Goal: Communication & Community: Share content

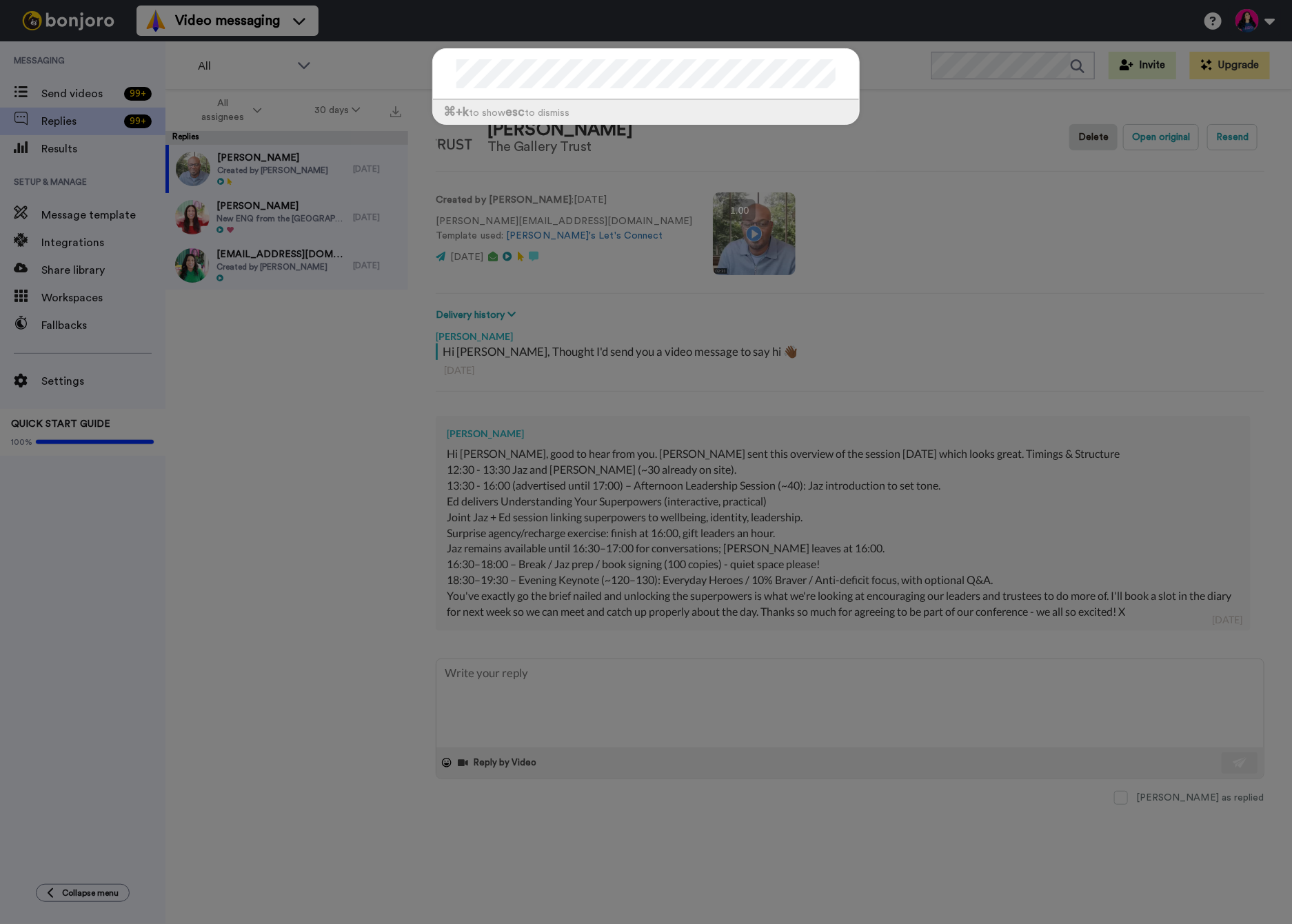
click at [949, 75] on div "⌘ +k to show esc to dismiss" at bounding box center [646, 462] width 1292 height 924
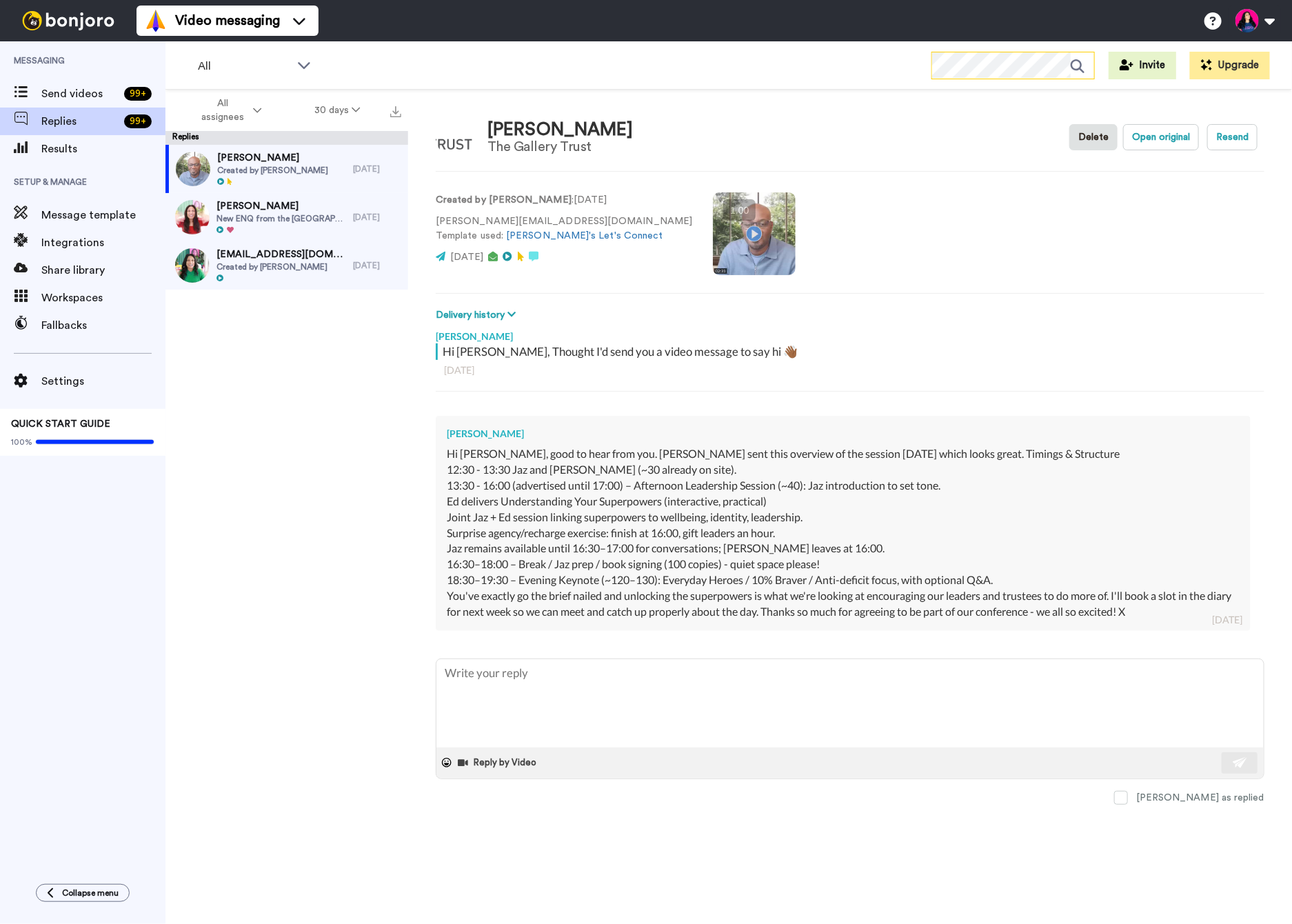
click at [1075, 69] on icon at bounding box center [1083, 66] width 24 height 27
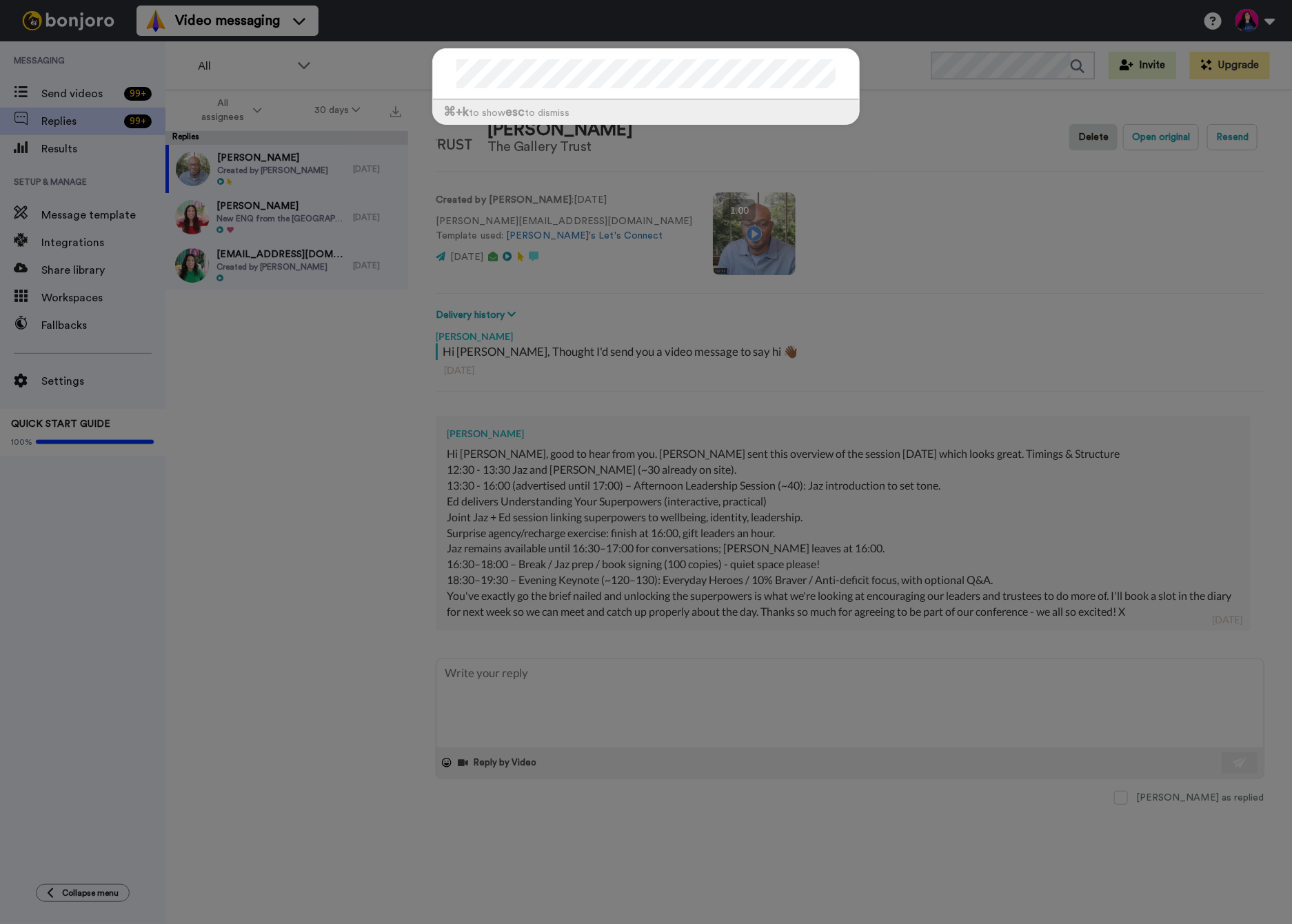
click at [46, 99] on div "⌘ +k to show esc to dismiss" at bounding box center [646, 462] width 1292 height 924
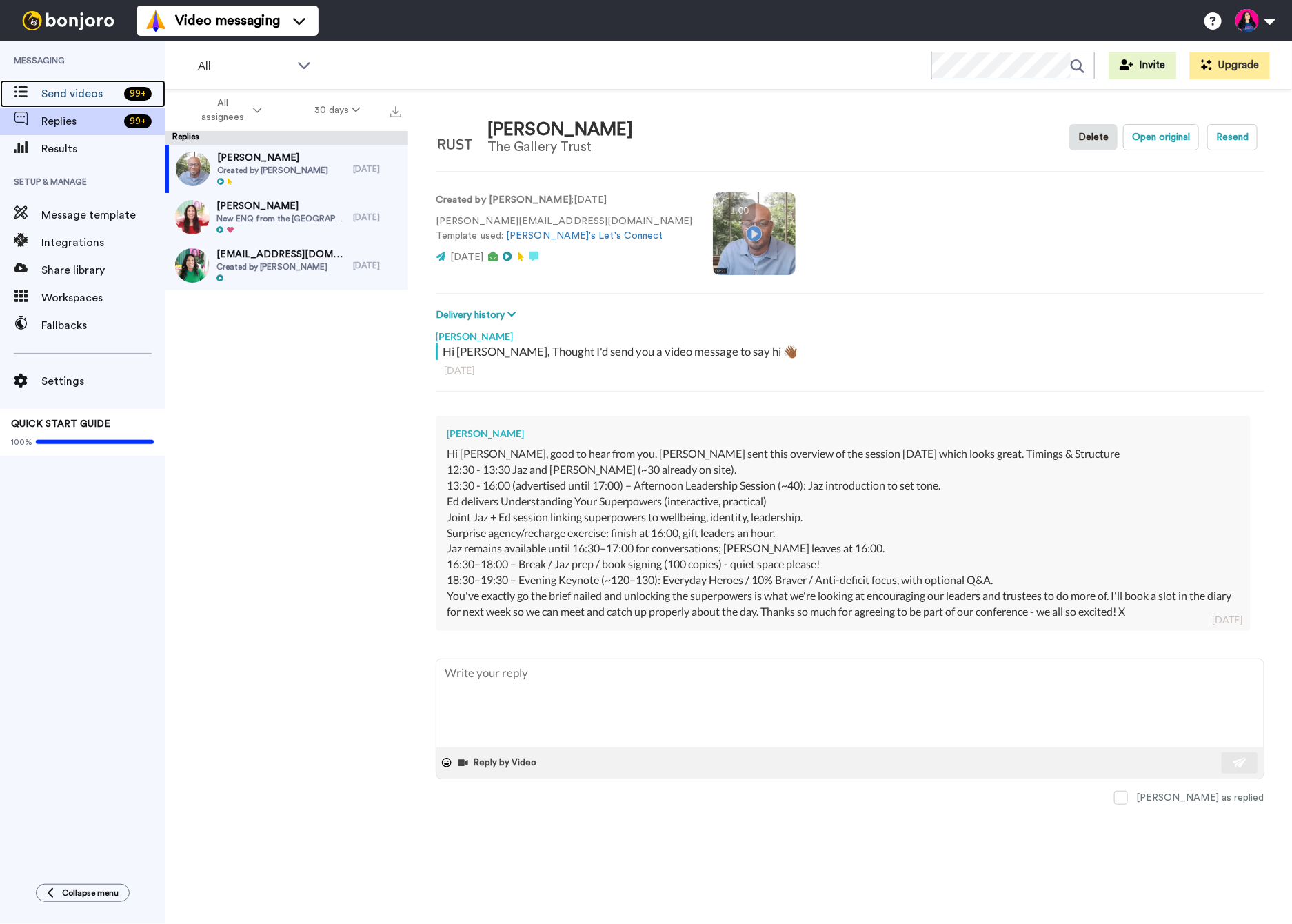
click at [46, 99] on span "Send videos" at bounding box center [80, 94] width 77 height 16
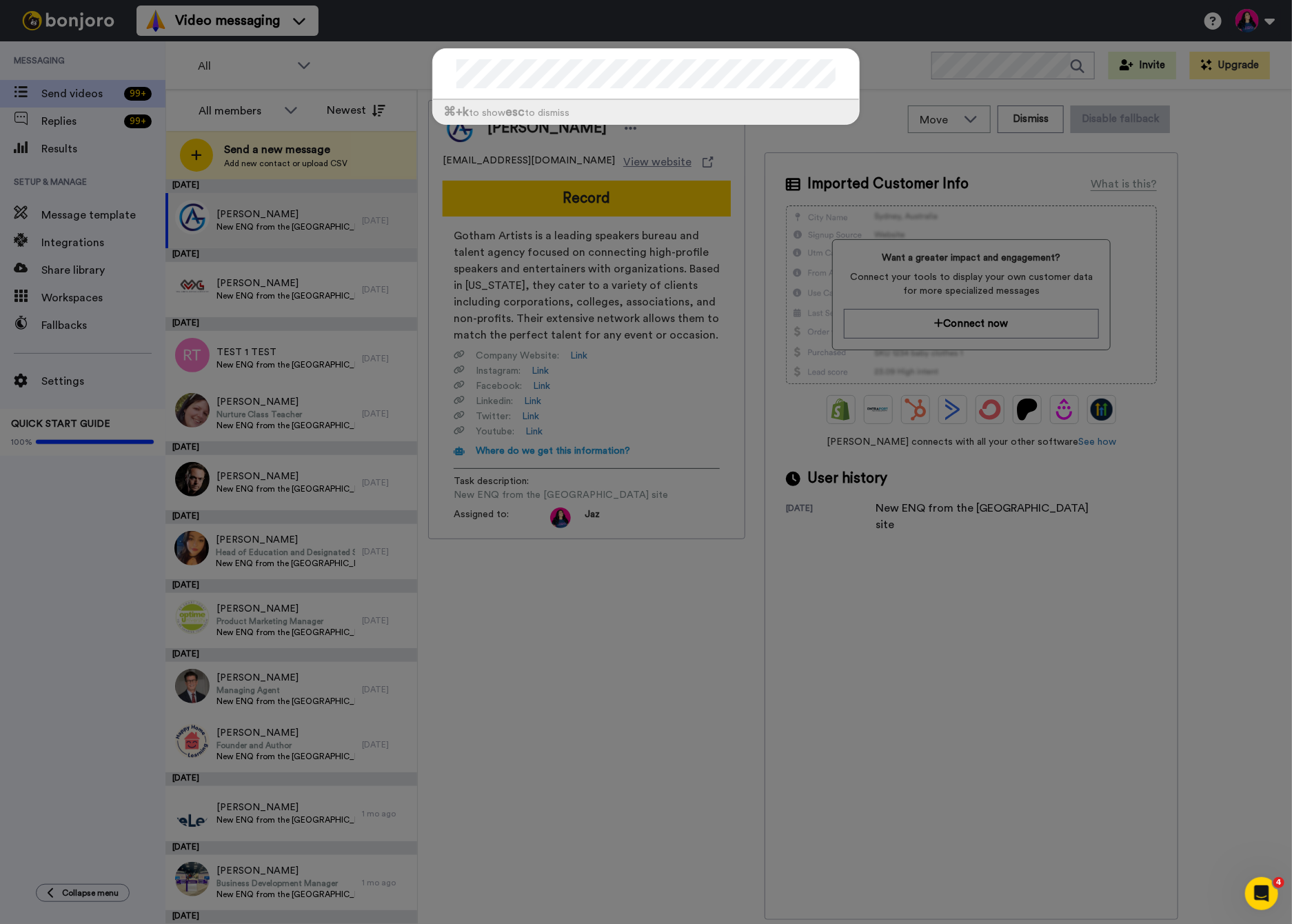
click at [879, 83] on div "⌘ +k to show esc to dismiss" at bounding box center [646, 462] width 1292 height 924
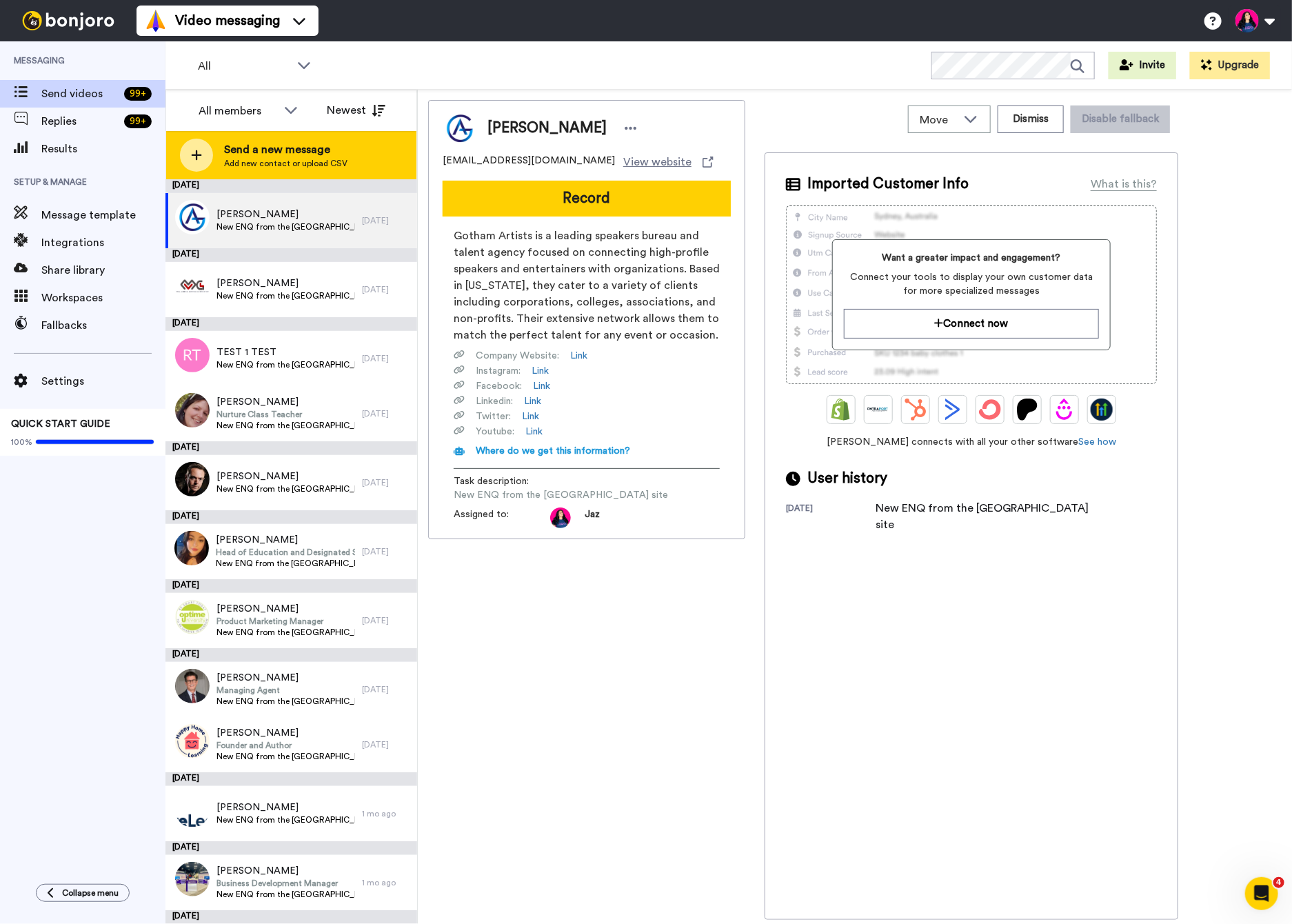
click at [270, 158] on span "Add new contact or upload CSV" at bounding box center [285, 164] width 123 height 11
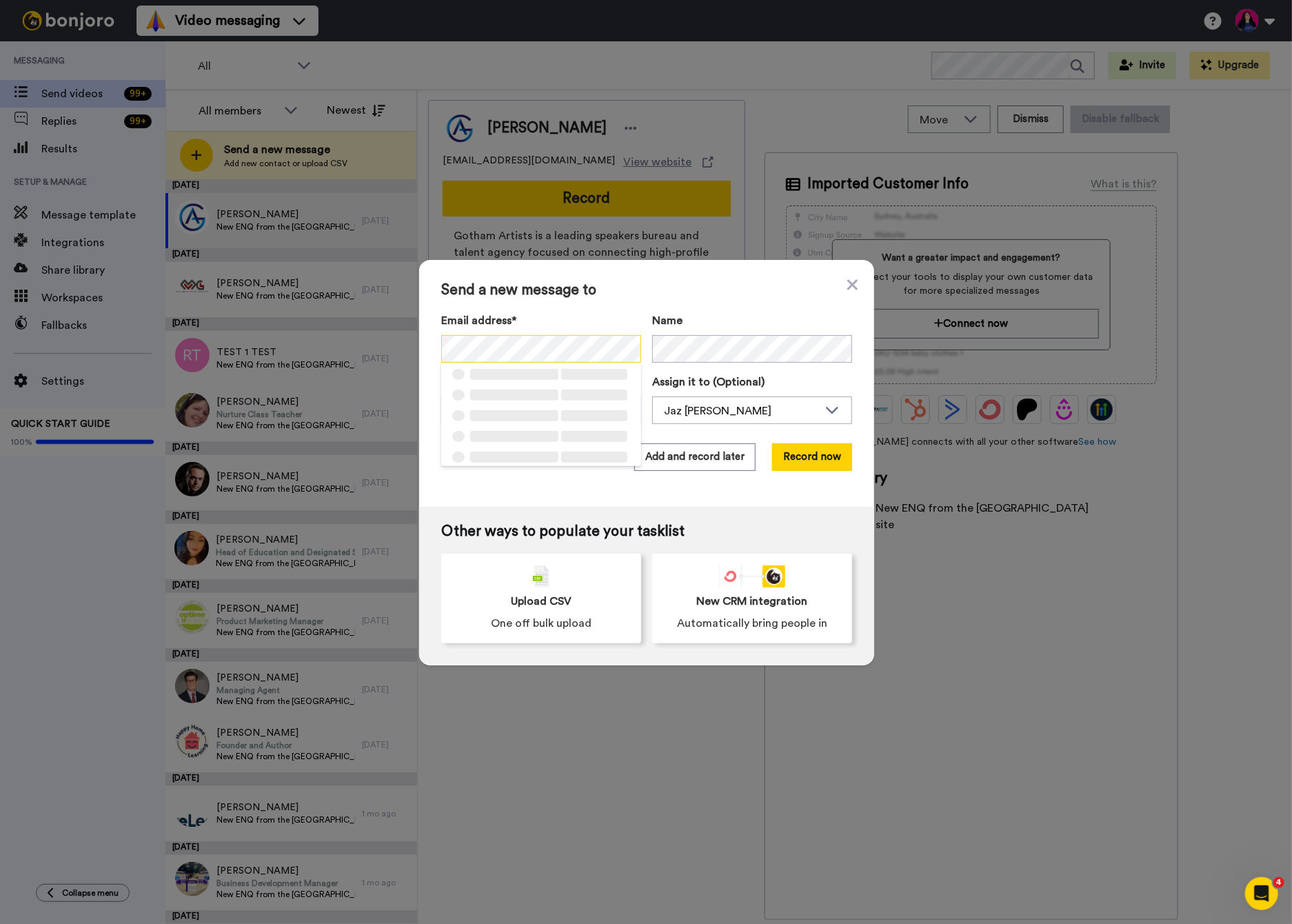
scroll to position [0, 24]
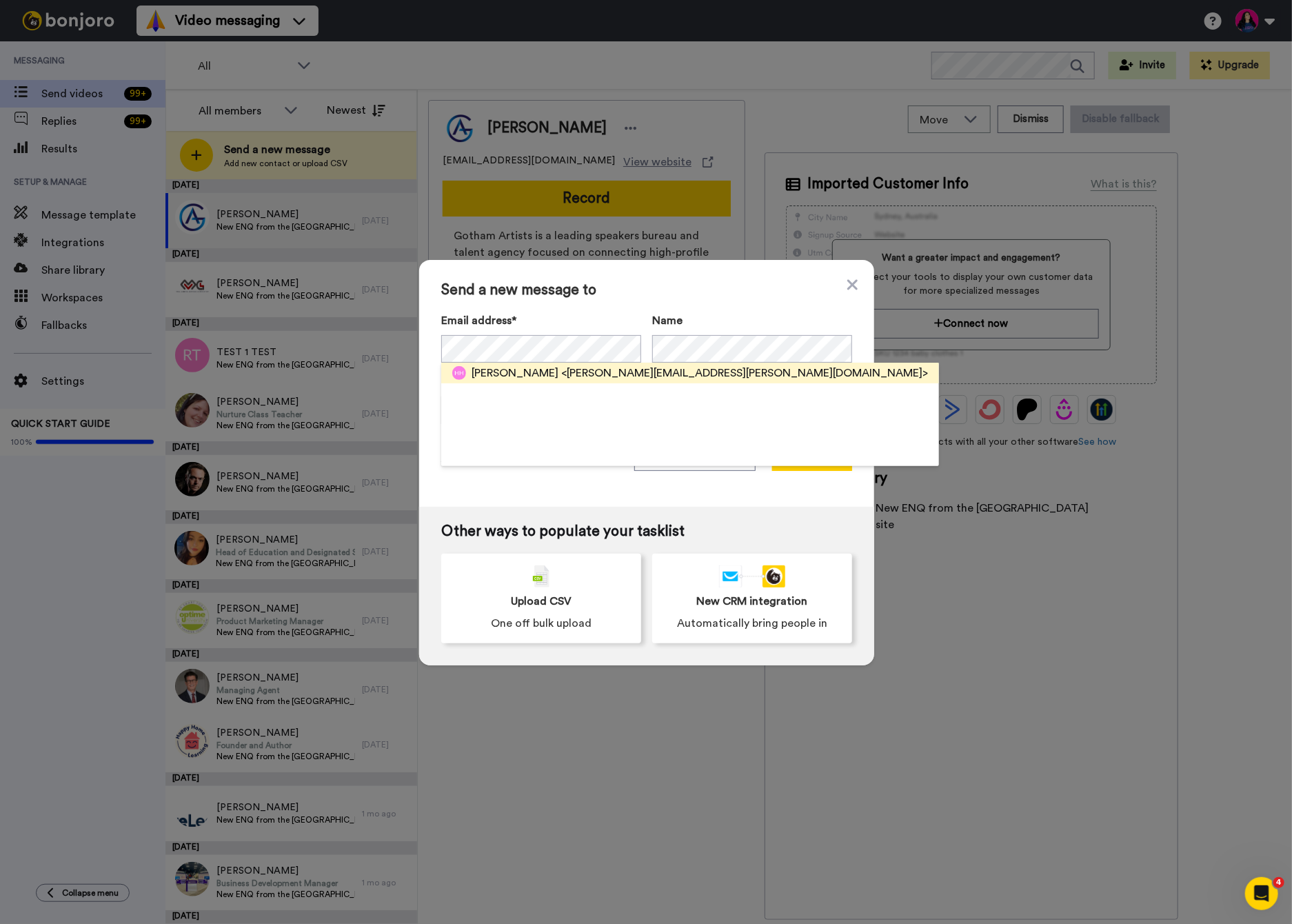
click at [661, 379] on span "<hilary.henderson@stpauls.oldham.sch.uk>" at bounding box center [744, 373] width 367 height 16
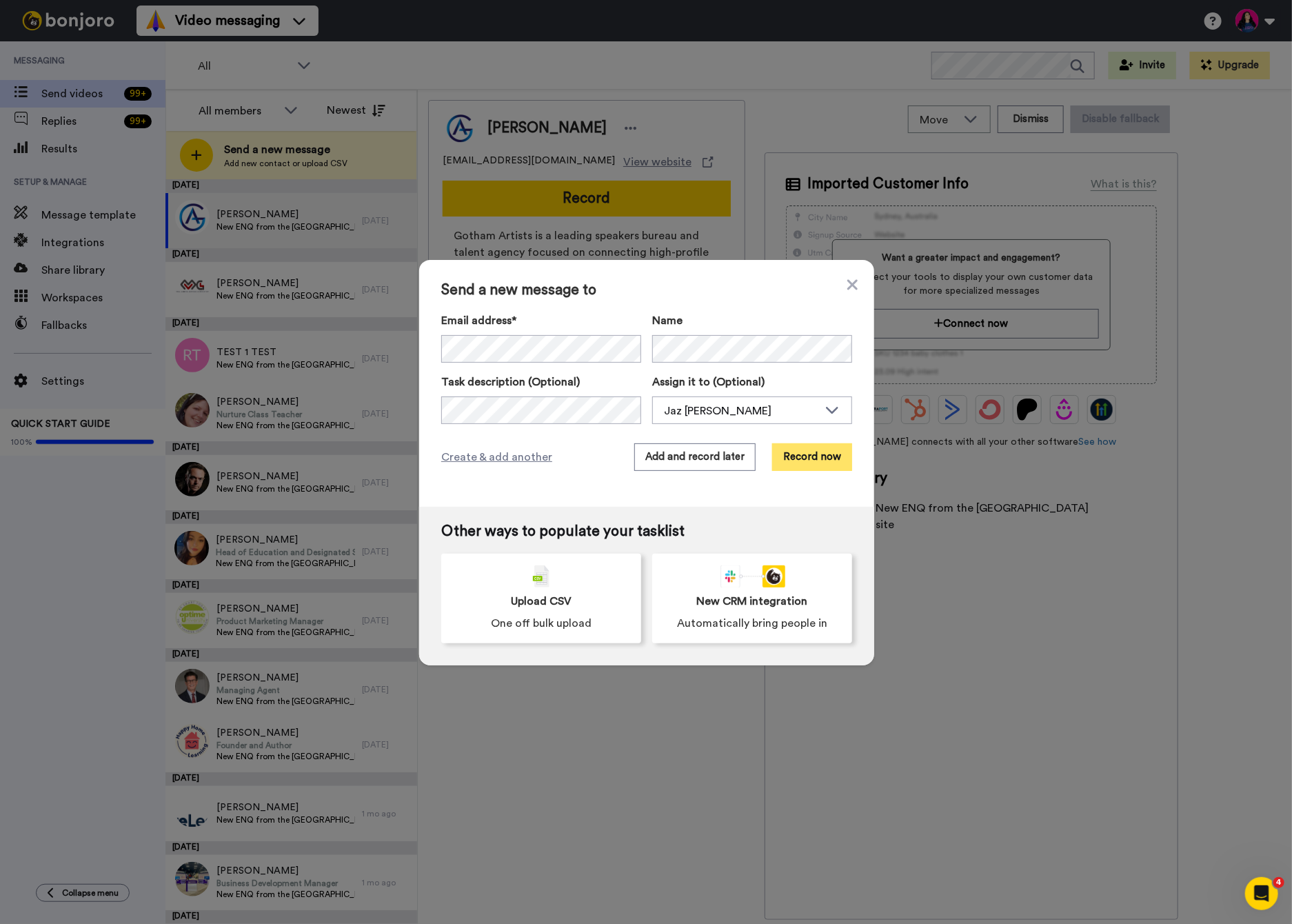
click at [810, 449] on button "Record now" at bounding box center [812, 457] width 80 height 27
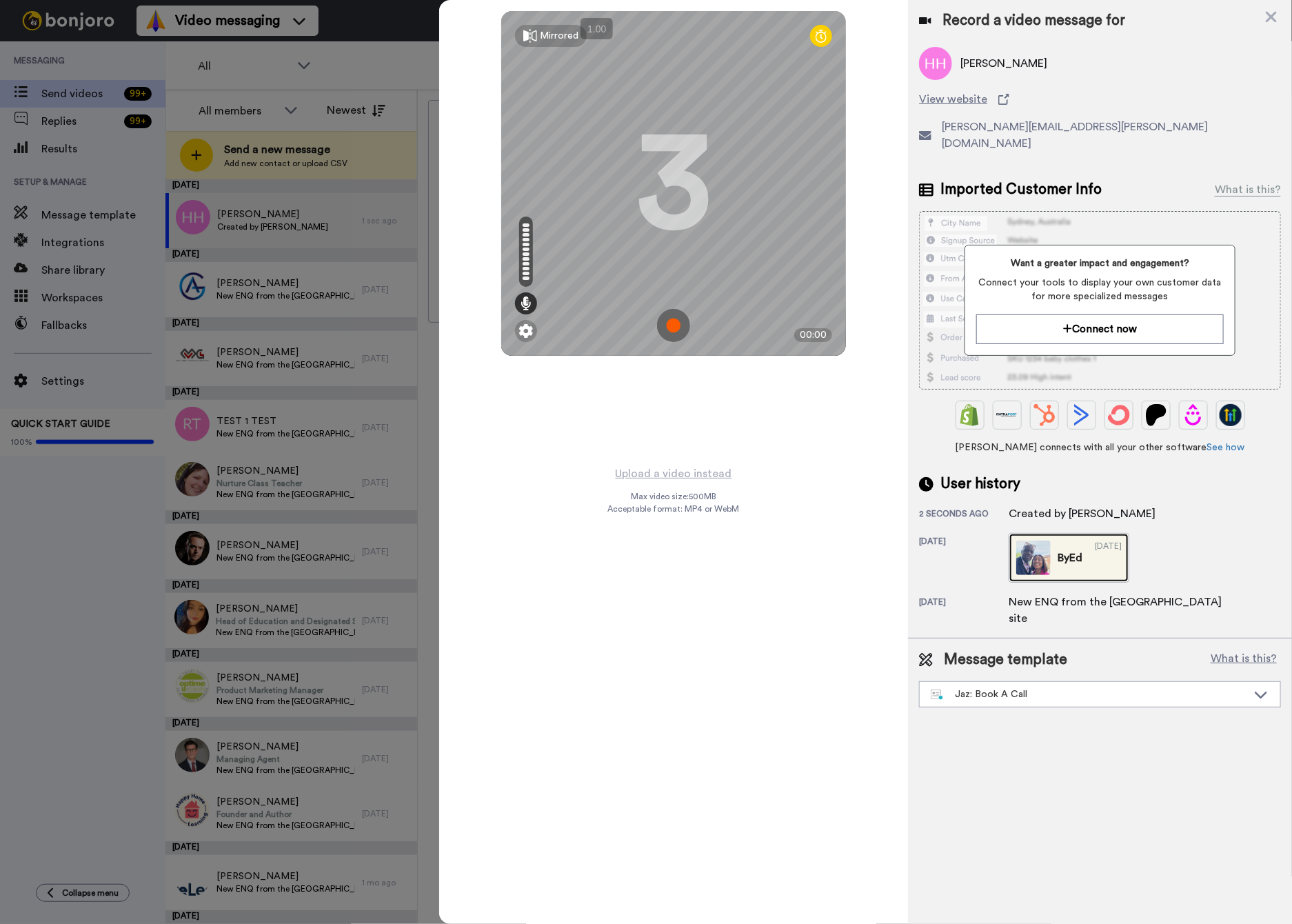
click at [1032, 547] on img at bounding box center [1034, 558] width 35 height 35
click at [675, 322] on img at bounding box center [674, 325] width 33 height 33
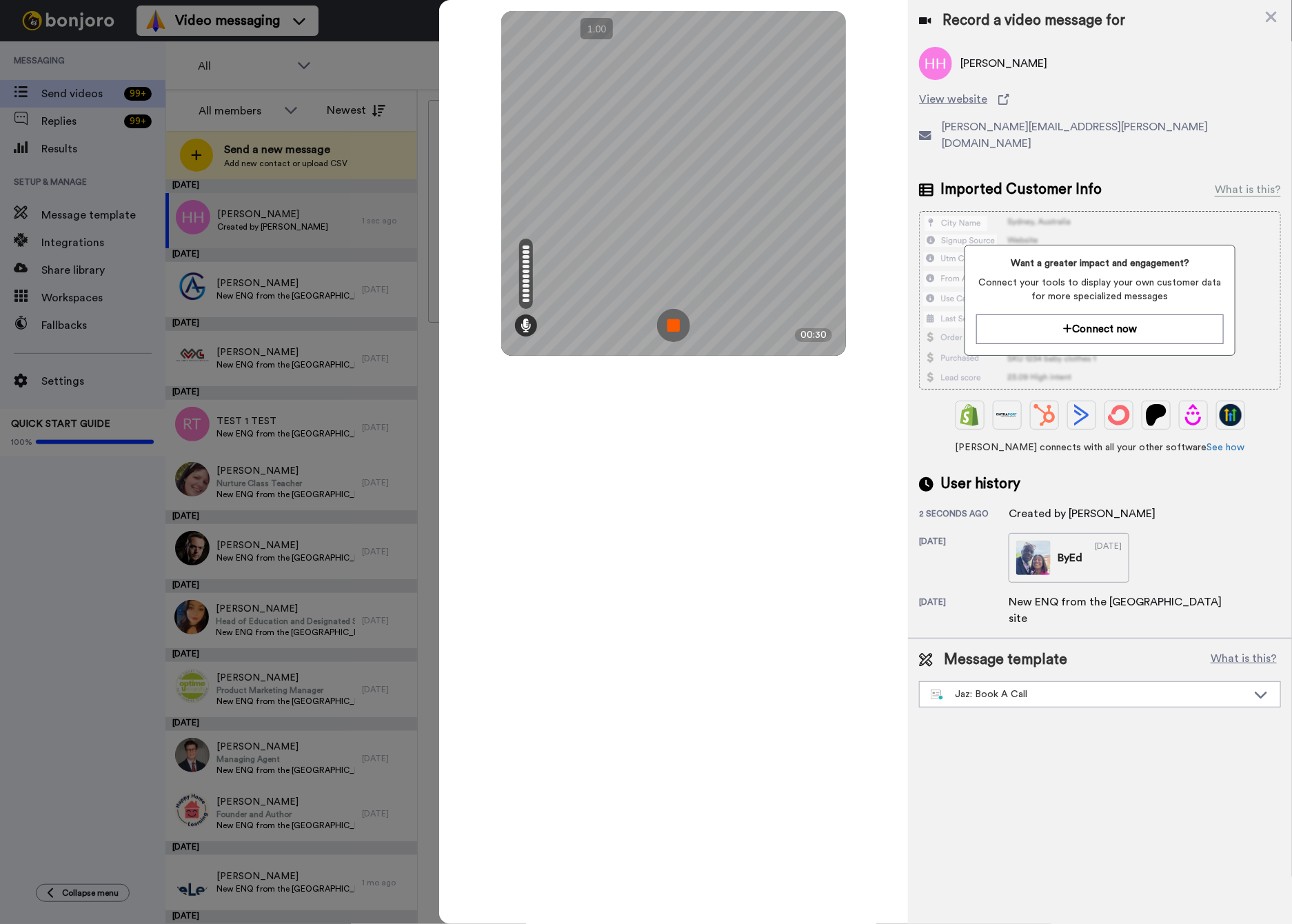
click at [680, 323] on img at bounding box center [674, 325] width 33 height 33
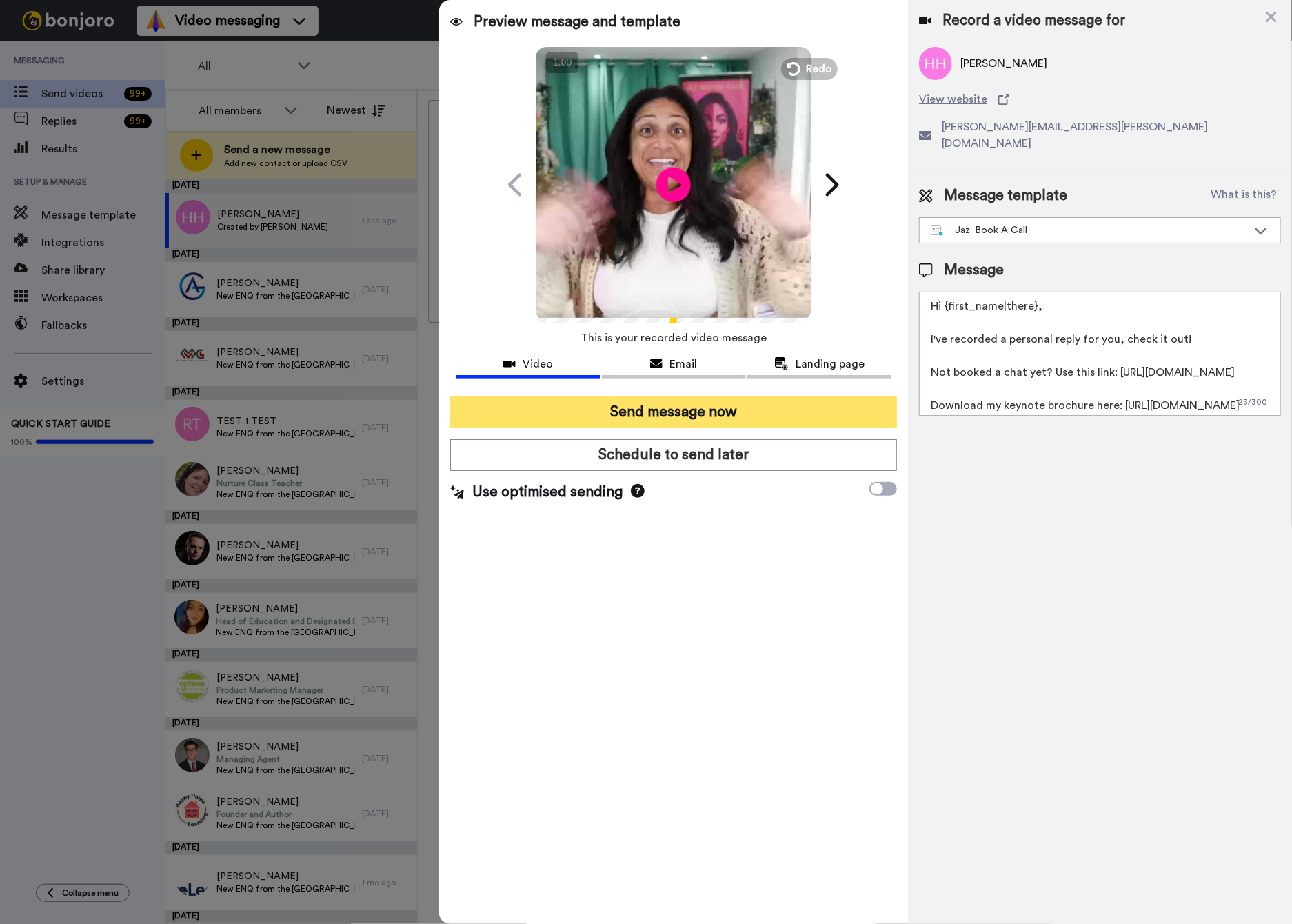
click at [667, 415] on button "Send message now" at bounding box center [673, 412] width 447 height 32
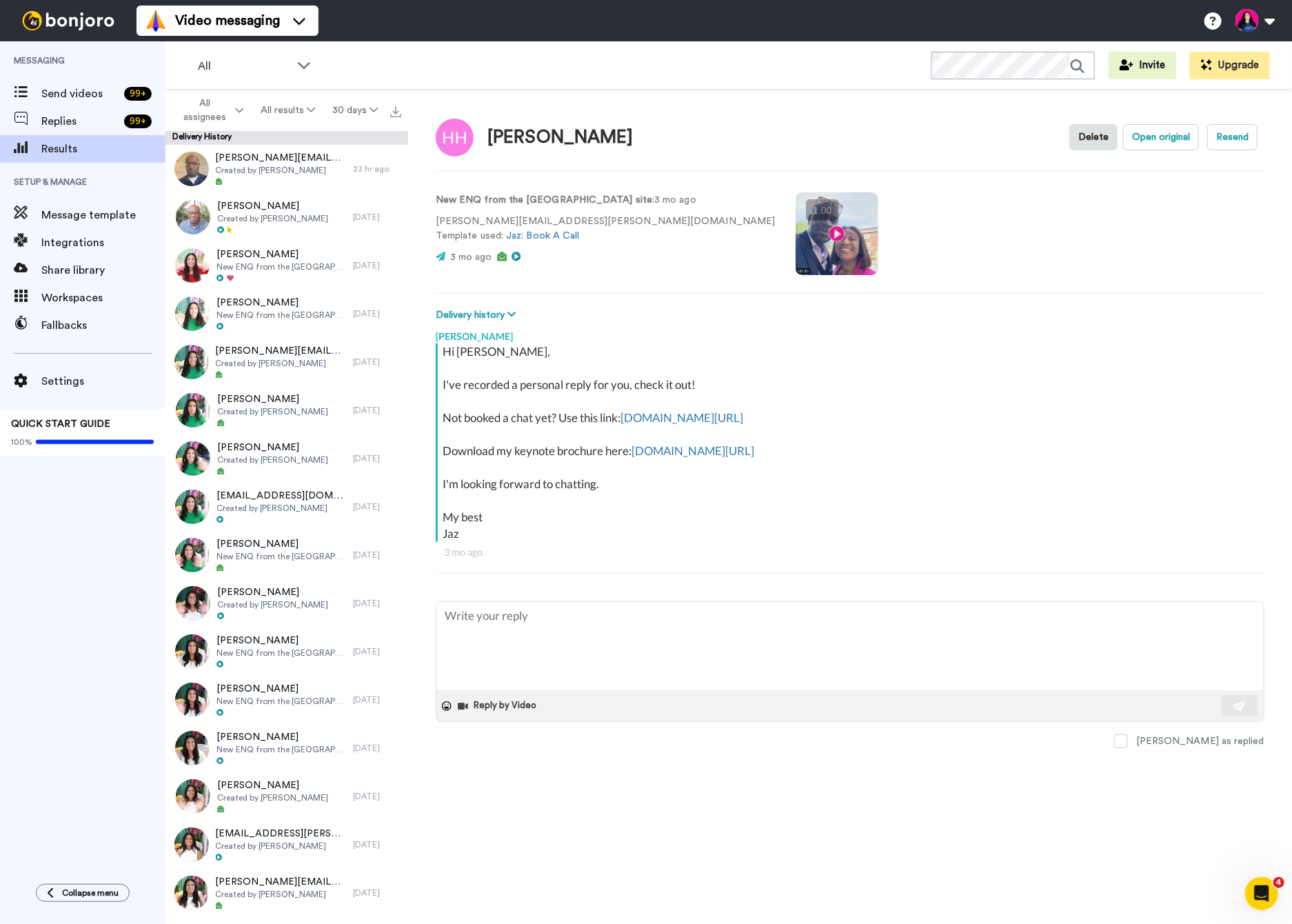
click at [795, 232] on video at bounding box center [837, 233] width 83 height 83
